Goal: Find specific fact: Find specific fact

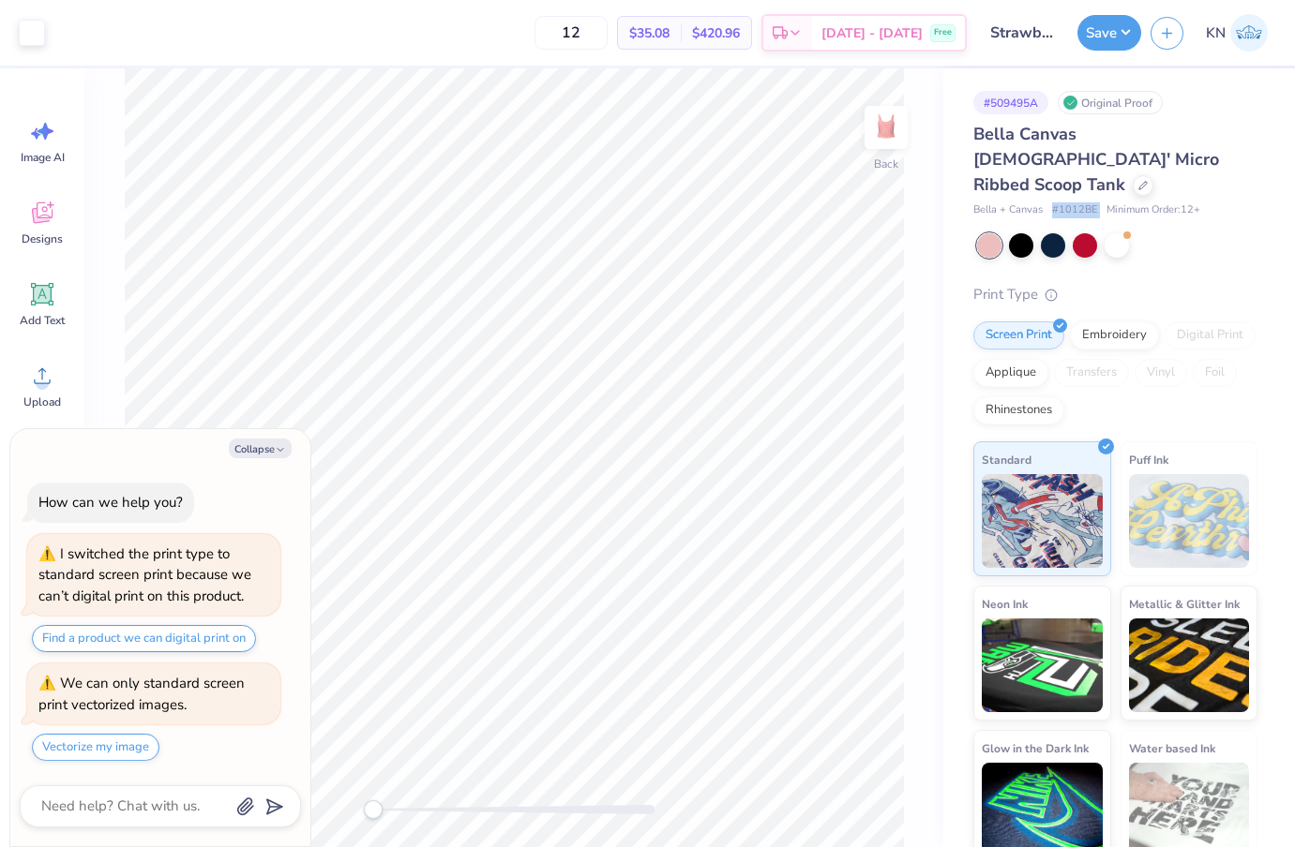
drag, startPoint x: 1053, startPoint y: 185, endPoint x: 1104, endPoint y: 184, distance: 51.6
click at [1104, 202] on div "Bella + Canvas # 1012BE Minimum Order: 12 +" at bounding box center [1115, 210] width 284 height 16
type textarea "x"
copy span "# 1012BE"
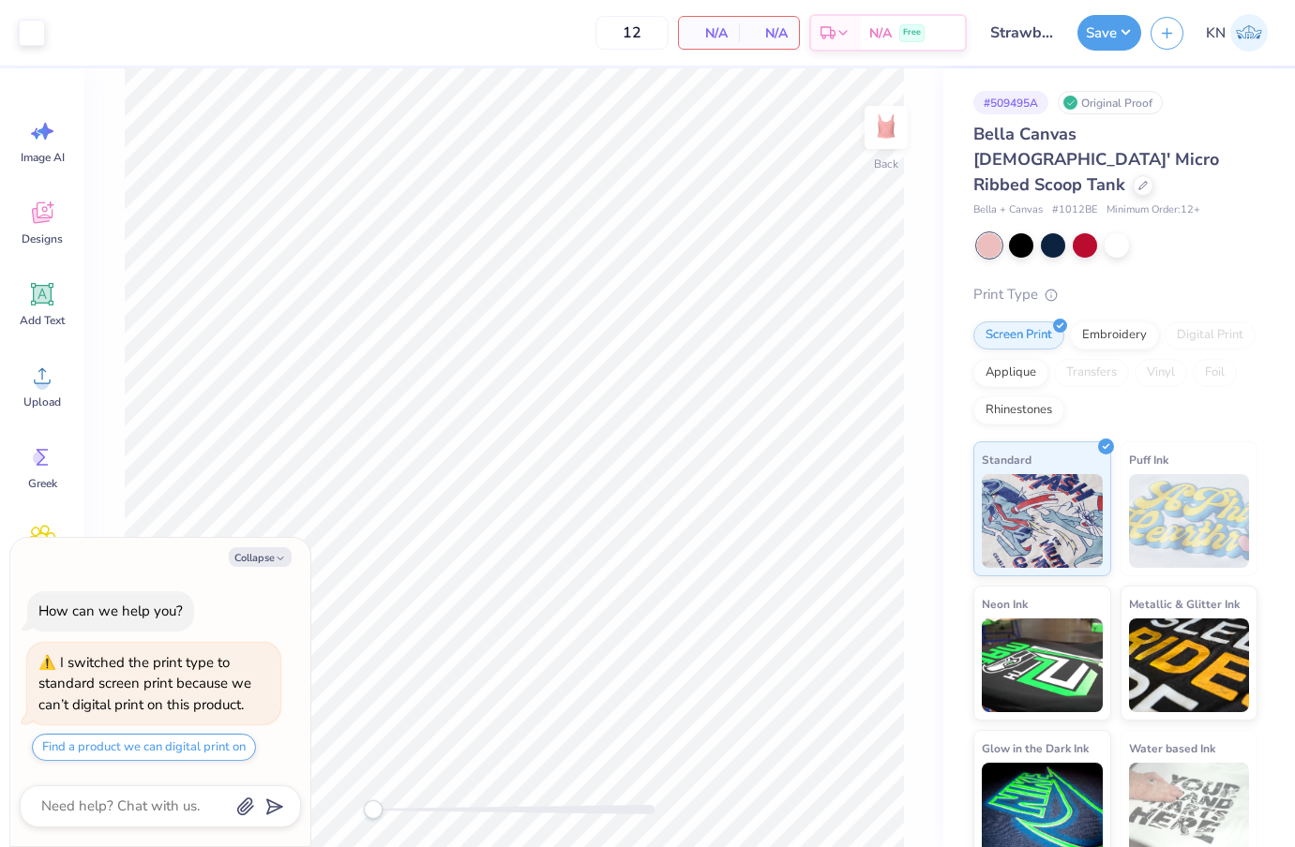
type textarea "x"
